Goal: Find specific page/section: Find specific page/section

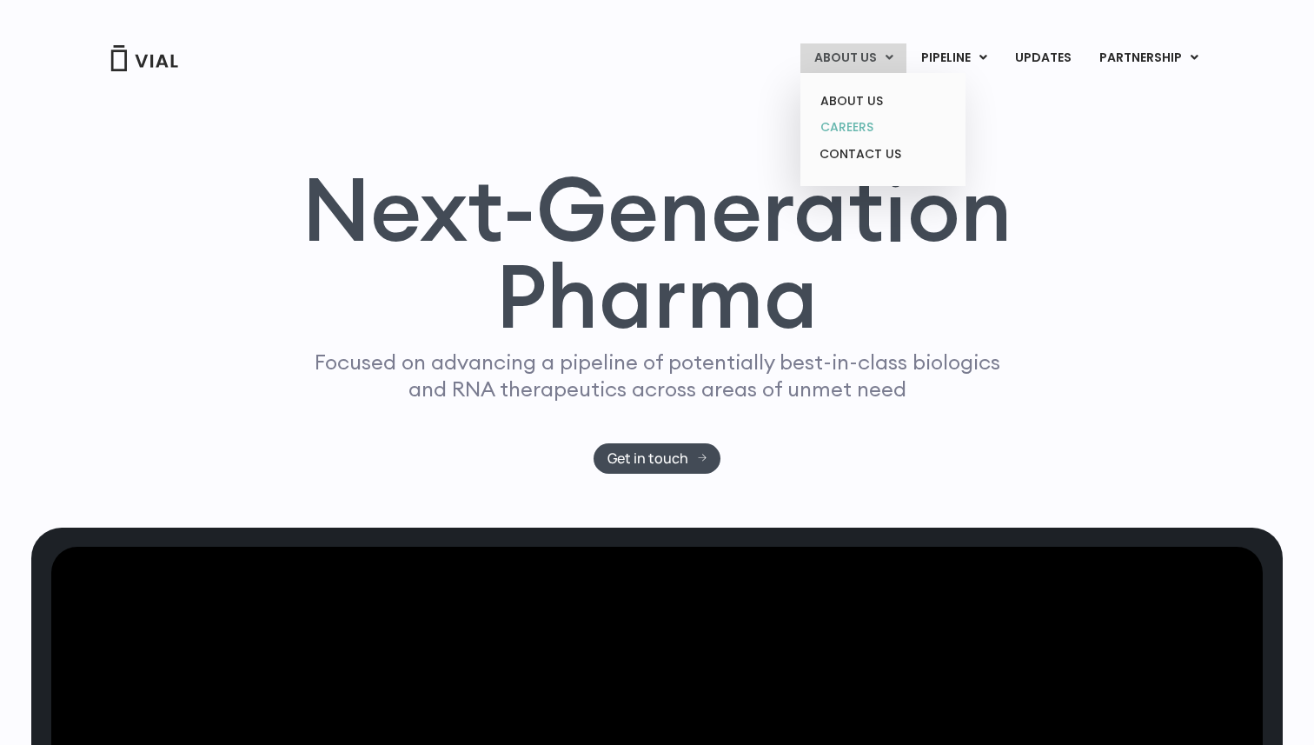
click at [866, 129] on link "CAREERS" at bounding box center [882, 127] width 152 height 27
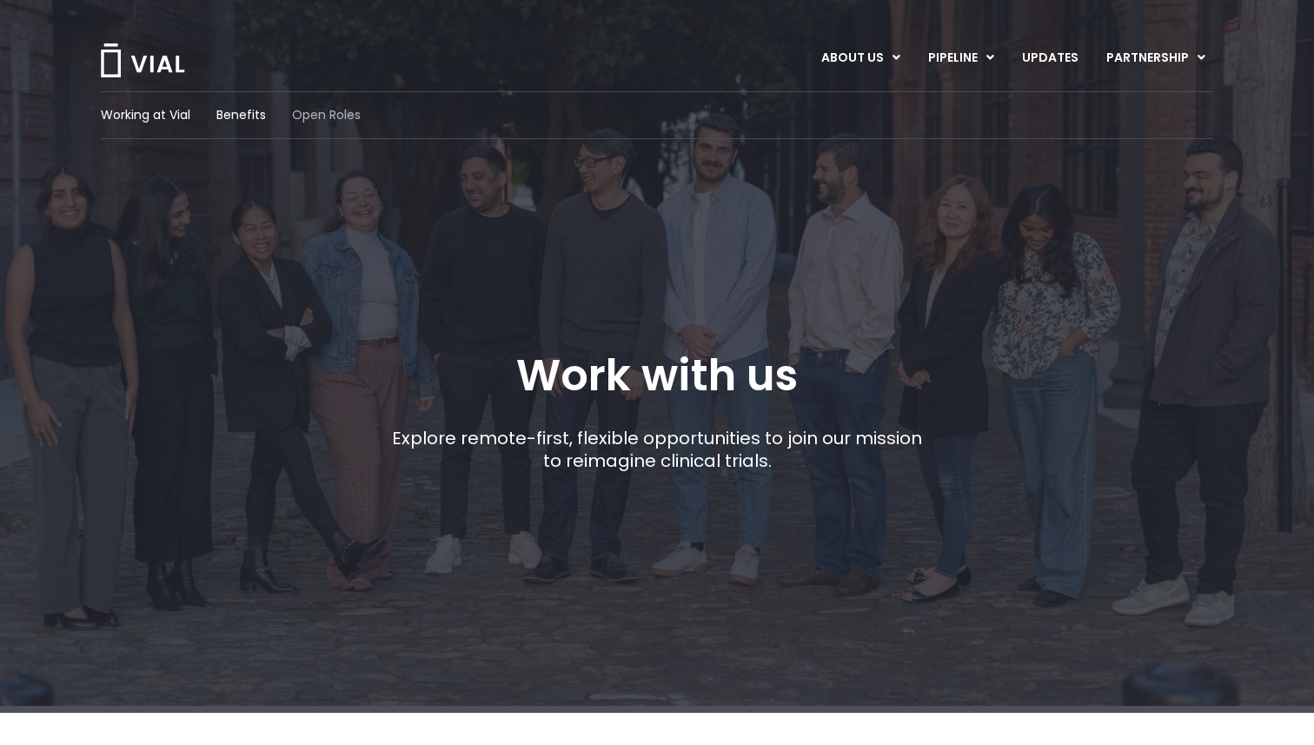
click at [322, 109] on span "Open Roles" at bounding box center [326, 115] width 69 height 18
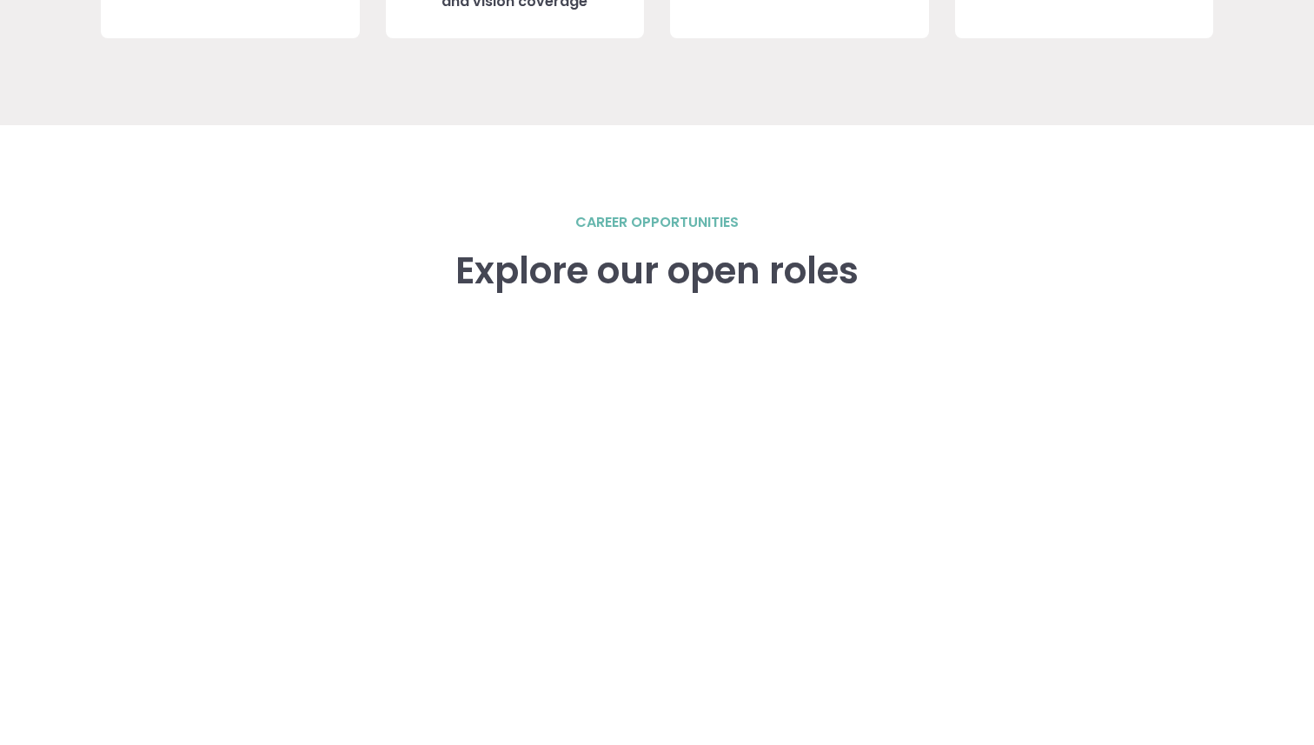
scroll to position [2143, 0]
